Goal: Information Seeking & Learning: Find specific fact

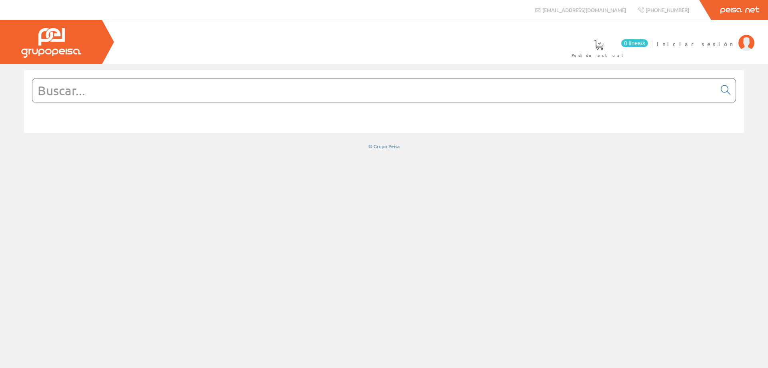
click at [316, 86] on input "text" at bounding box center [374, 90] width 684 height 24
paste input "2025/280027"
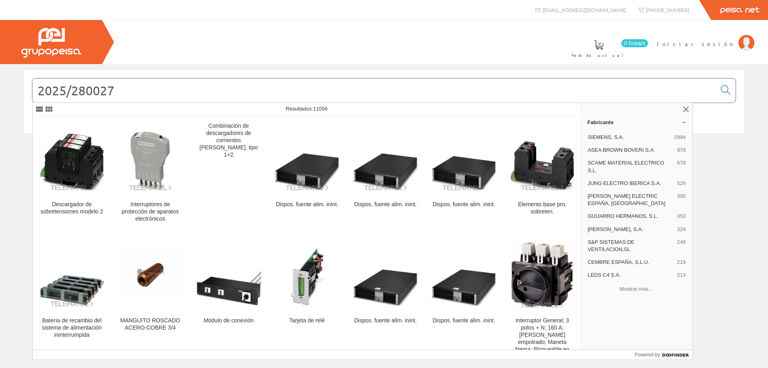
type input "2025/280027"
drag, startPoint x: 273, startPoint y: 80, endPoint x: 59, endPoint y: 82, distance: 214.1
click at [9, 78] on div "2025/280027 © Grupo Peisa" at bounding box center [384, 110] width 768 height 80
drag, startPoint x: 85, startPoint y: 86, endPoint x: 1, endPoint y: 85, distance: 84.0
click at [1, 85] on div "2025/280027 © Grupo Peisa" at bounding box center [384, 110] width 768 height 80
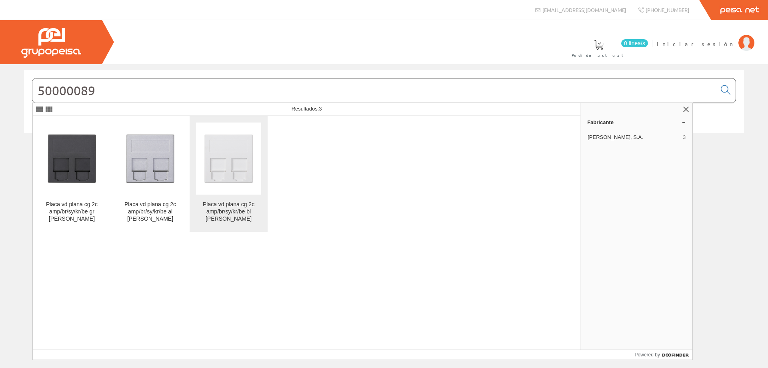
type input "50000089"
click at [222, 174] on img at bounding box center [228, 158] width 65 height 65
